Goal: Information Seeking & Learning: Learn about a topic

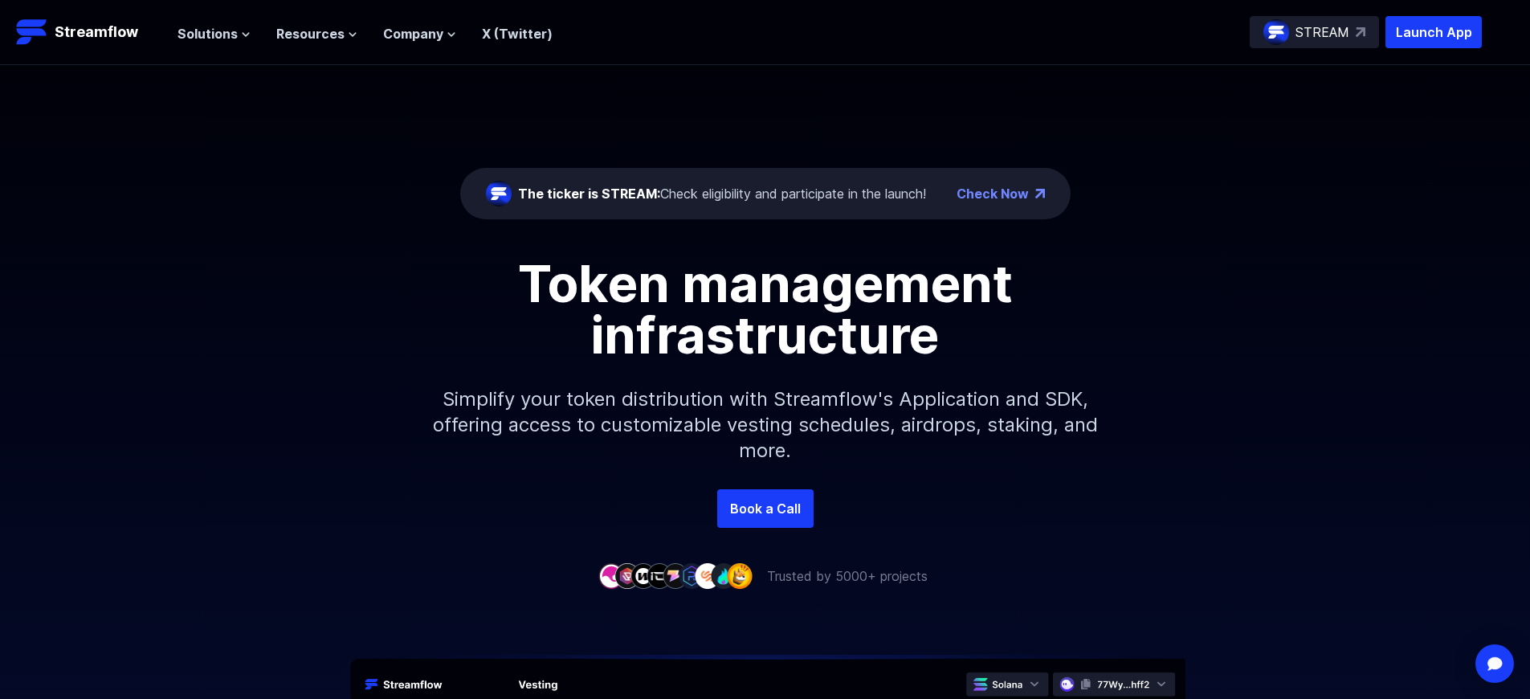
click at [1434, 32] on p "Launch App" at bounding box center [1433, 32] width 96 height 32
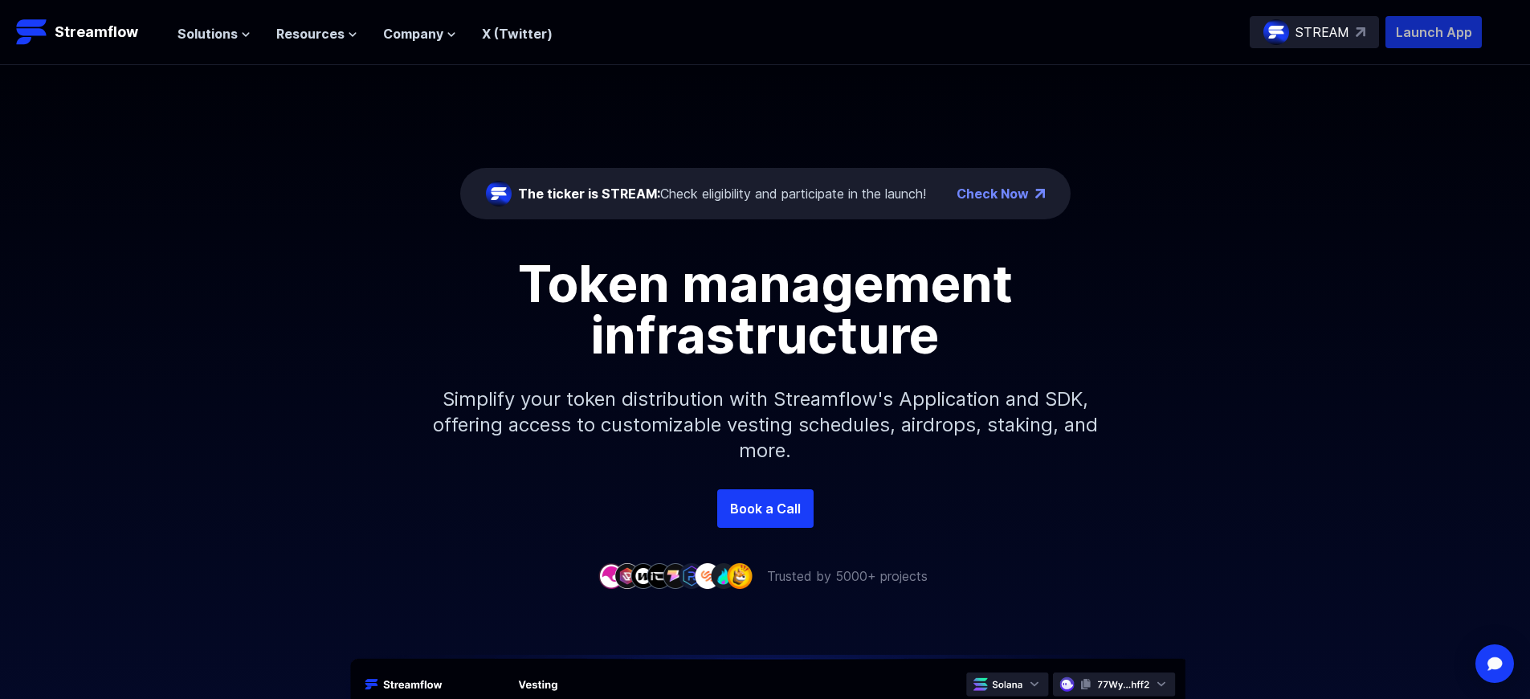
click at [1434, 32] on p "Launch App" at bounding box center [1433, 32] width 96 height 32
